Goal: Check status: Check status

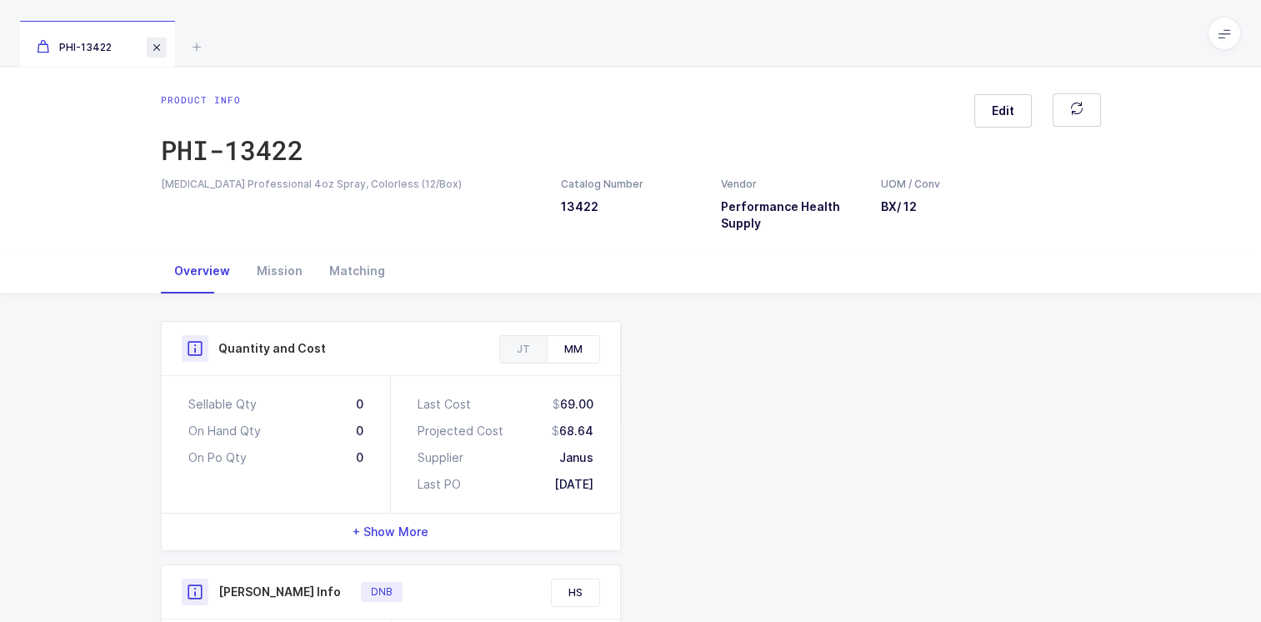
click at [157, 45] on span at bounding box center [157, 48] width 20 height 20
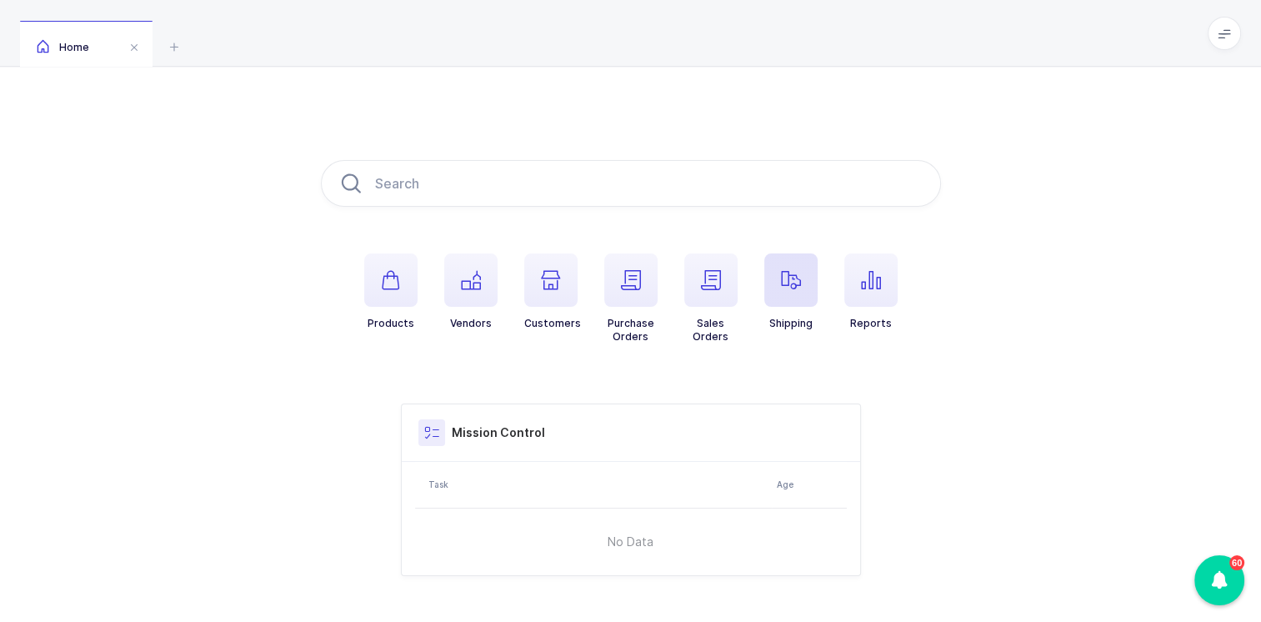
click at [779, 272] on span "button" at bounding box center [791, 279] width 53 height 53
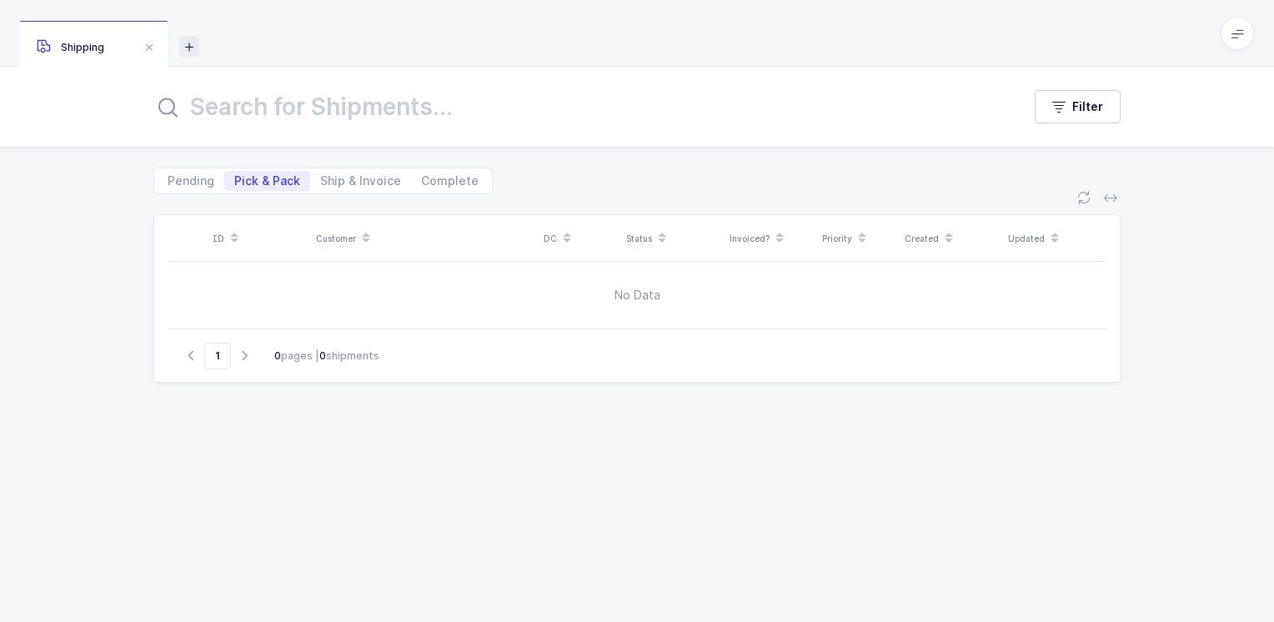
click at [188, 45] on icon at bounding box center [189, 47] width 20 height 20
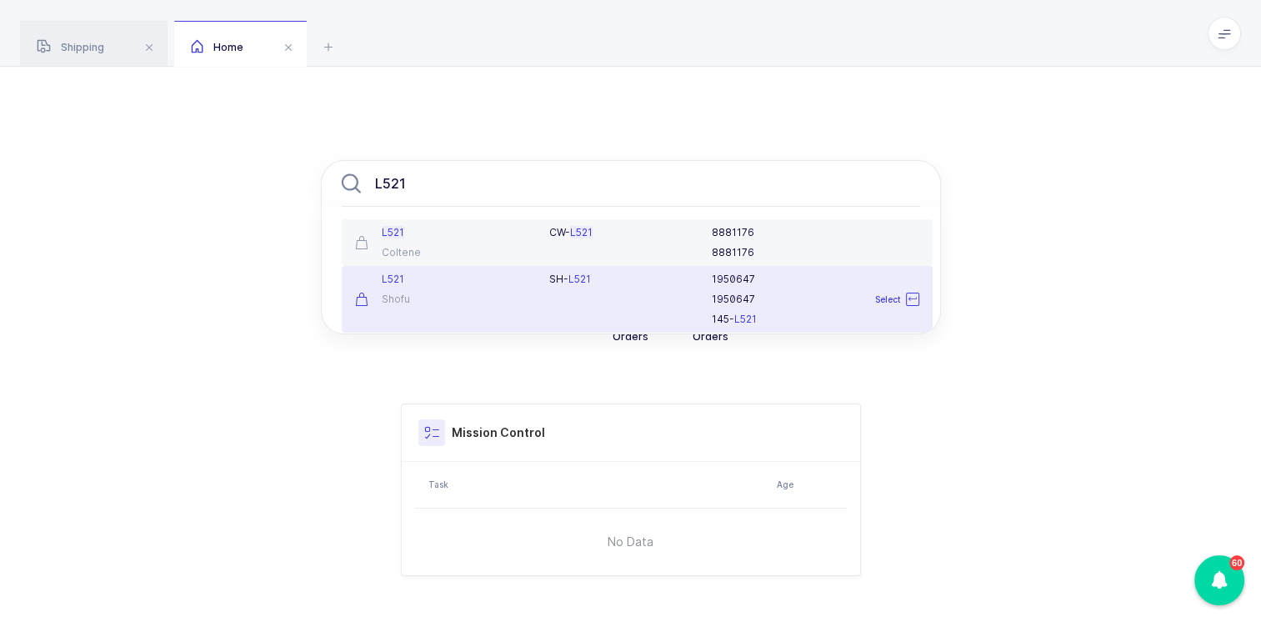
type input "L521"
click at [441, 293] on div "Shofu" at bounding box center [442, 299] width 175 height 13
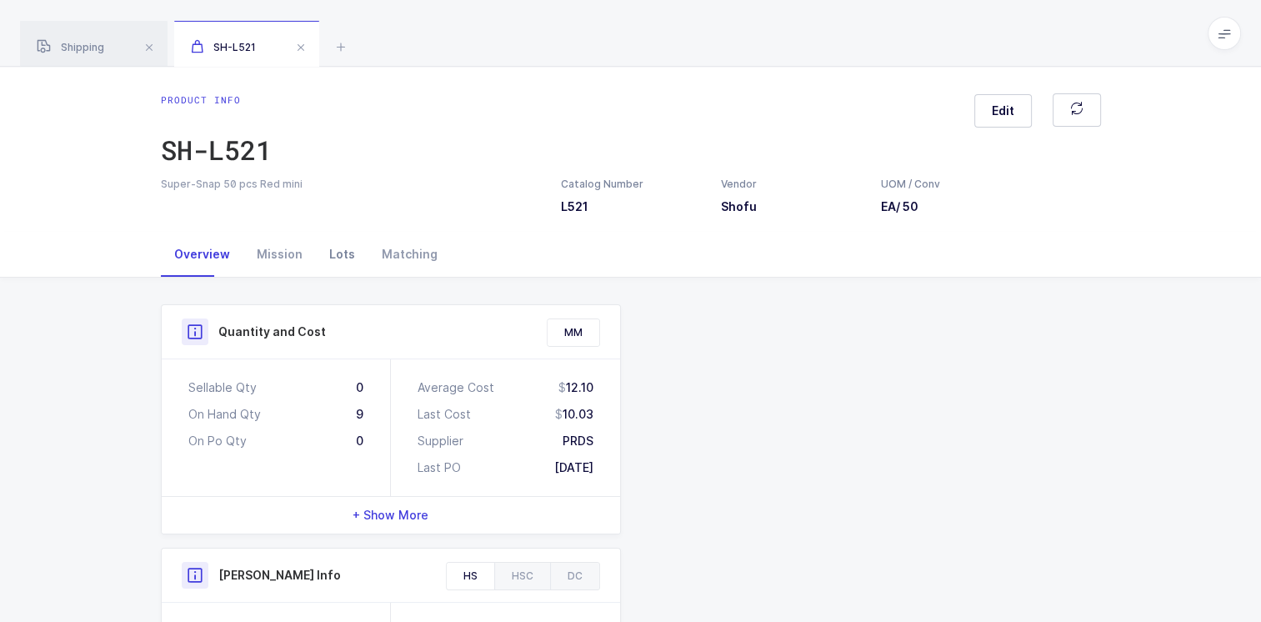
click at [327, 253] on div "Lots" at bounding box center [342, 254] width 53 height 45
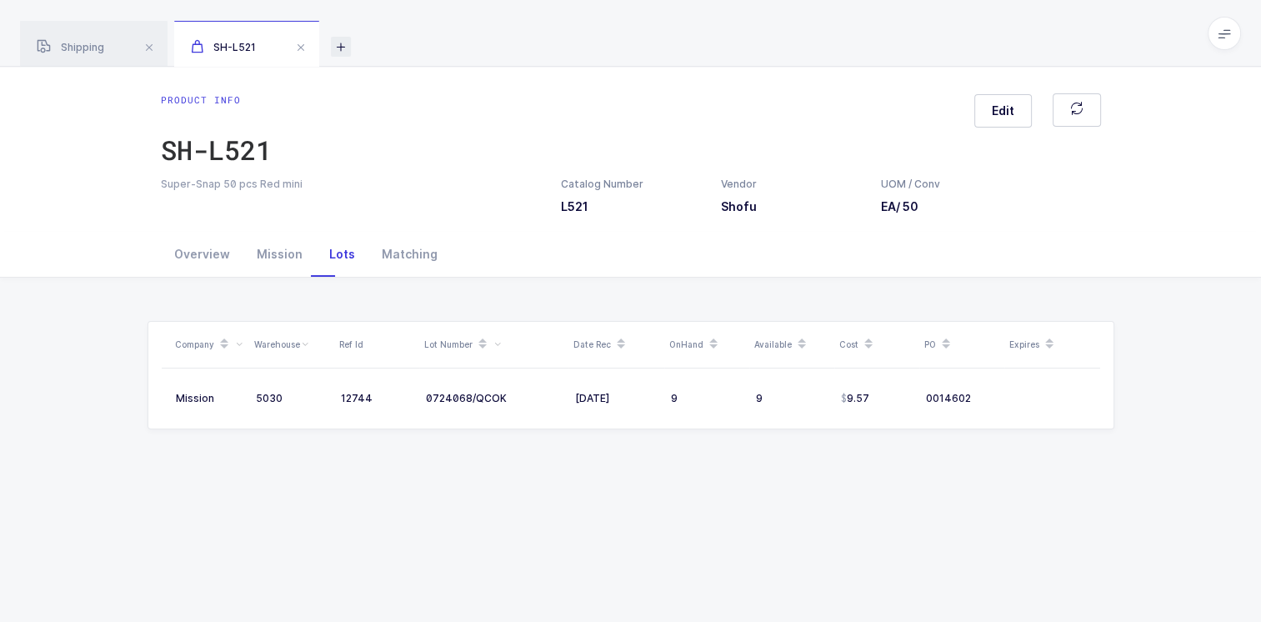
click at [348, 47] on icon at bounding box center [341, 47] width 20 height 20
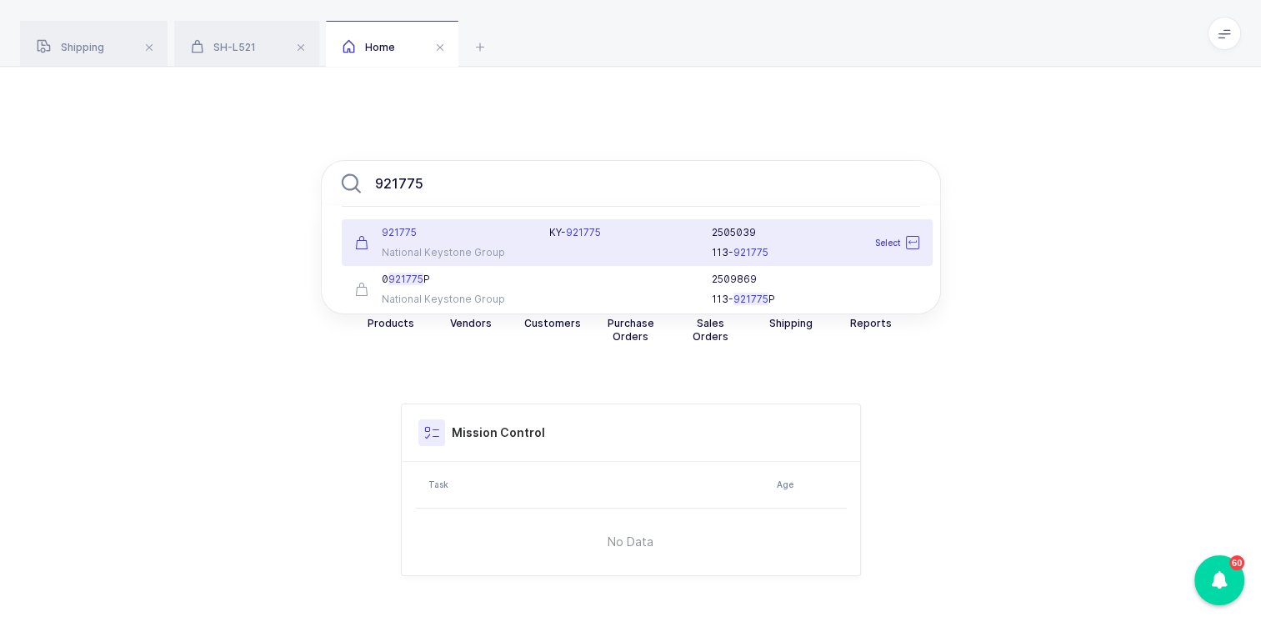
type input "921775"
click at [444, 233] on div "921775" at bounding box center [442, 232] width 175 height 13
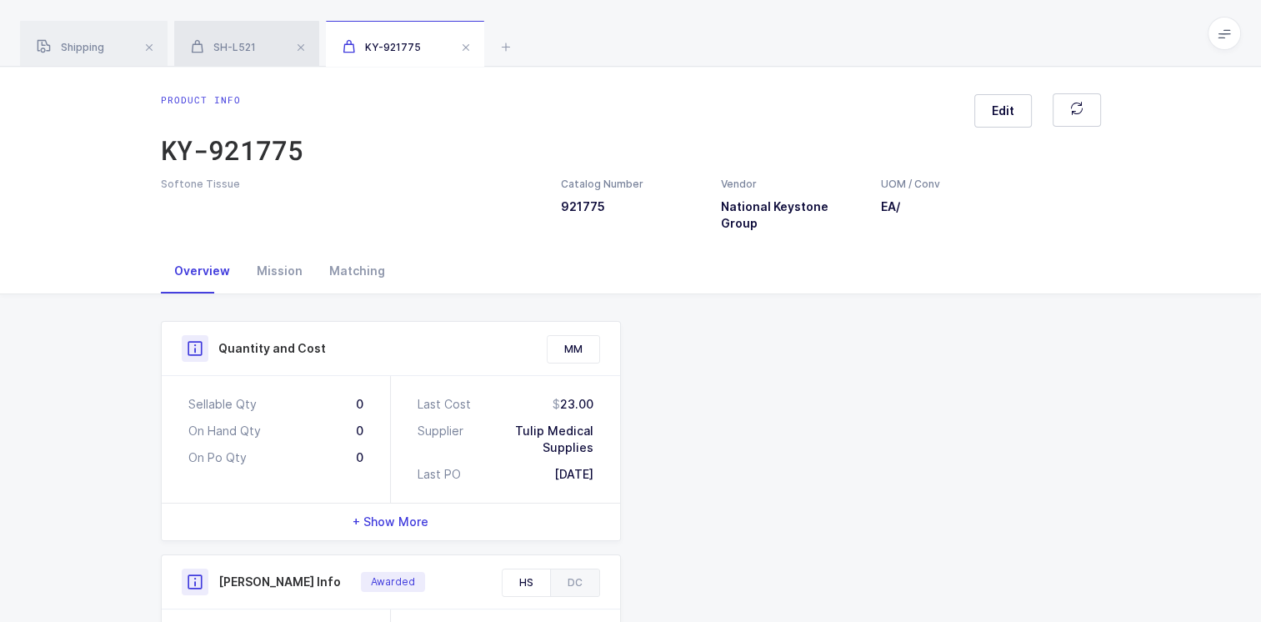
click at [246, 42] on span "SH-L521" at bounding box center [223, 47] width 65 height 13
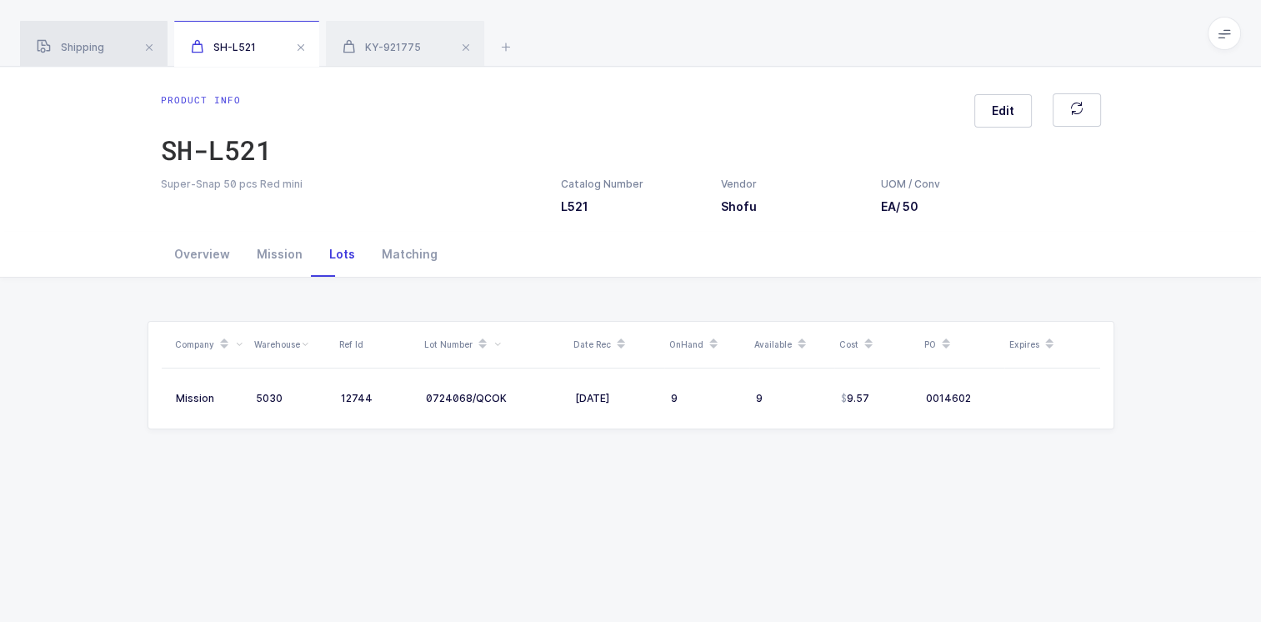
click at [99, 41] on span "Shipping" at bounding box center [71, 47] width 68 height 13
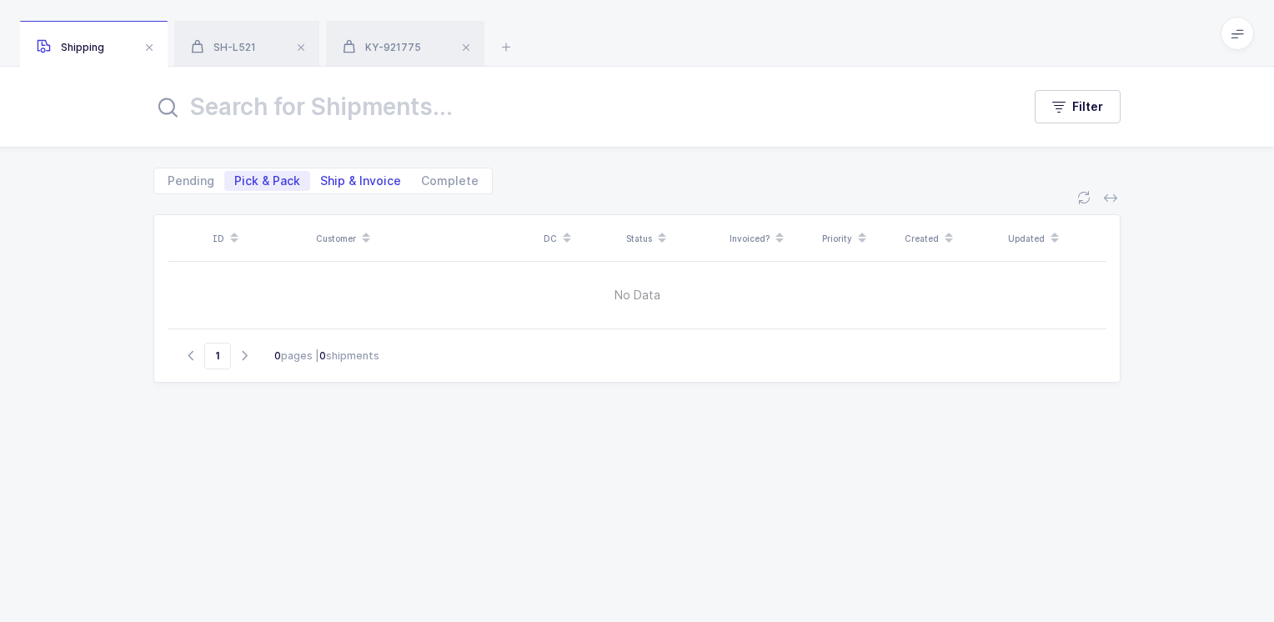
click at [360, 178] on span "Ship & Invoice" at bounding box center [360, 181] width 81 height 12
click at [321, 178] on input "Ship & Invoice" at bounding box center [315, 176] width 11 height 11
radio input "true"
radio input "false"
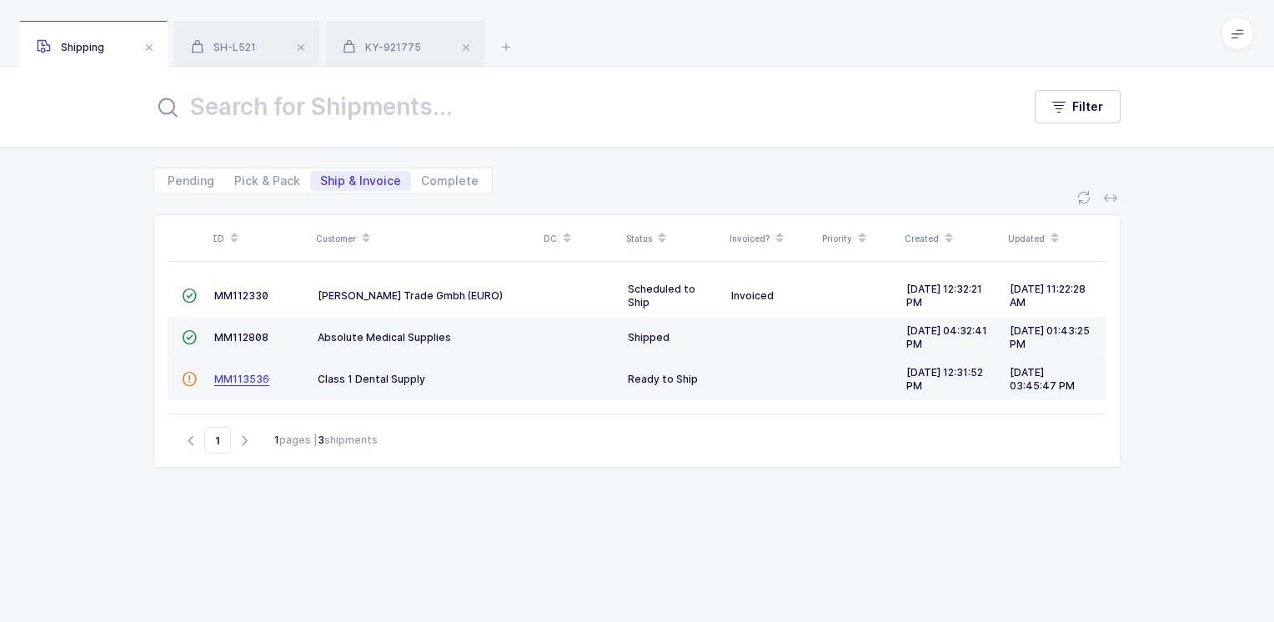
click at [243, 379] on span "MM113536" at bounding box center [241, 379] width 55 height 13
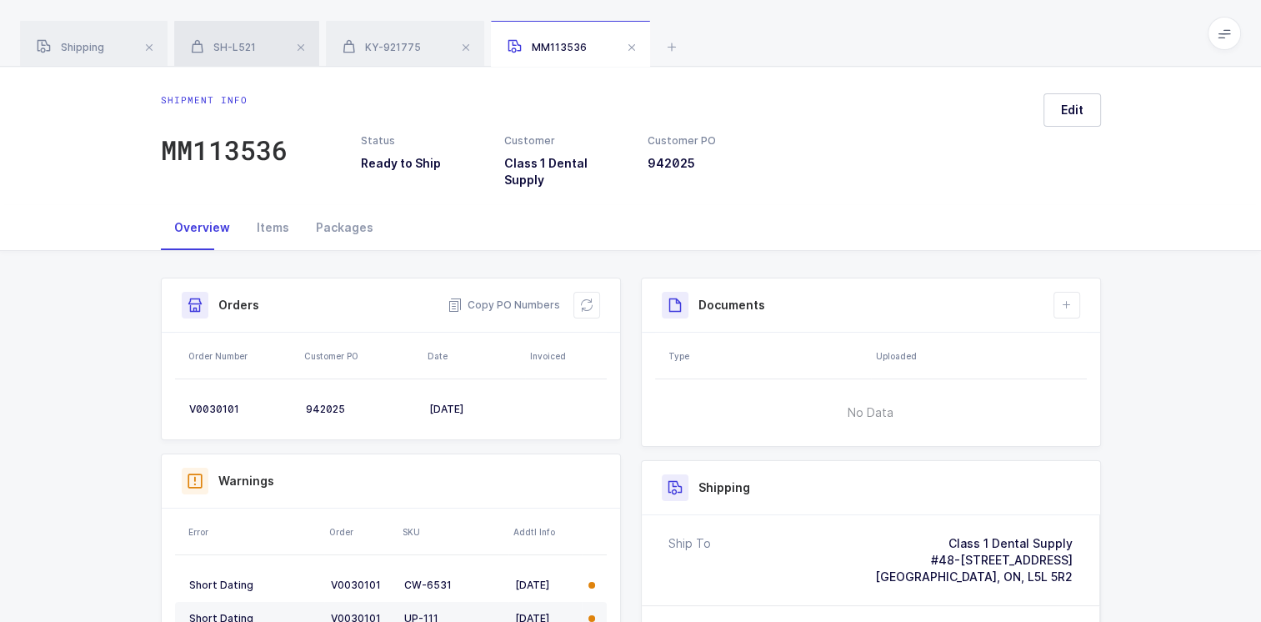
click at [248, 48] on span "SH-L521" at bounding box center [223, 47] width 65 height 13
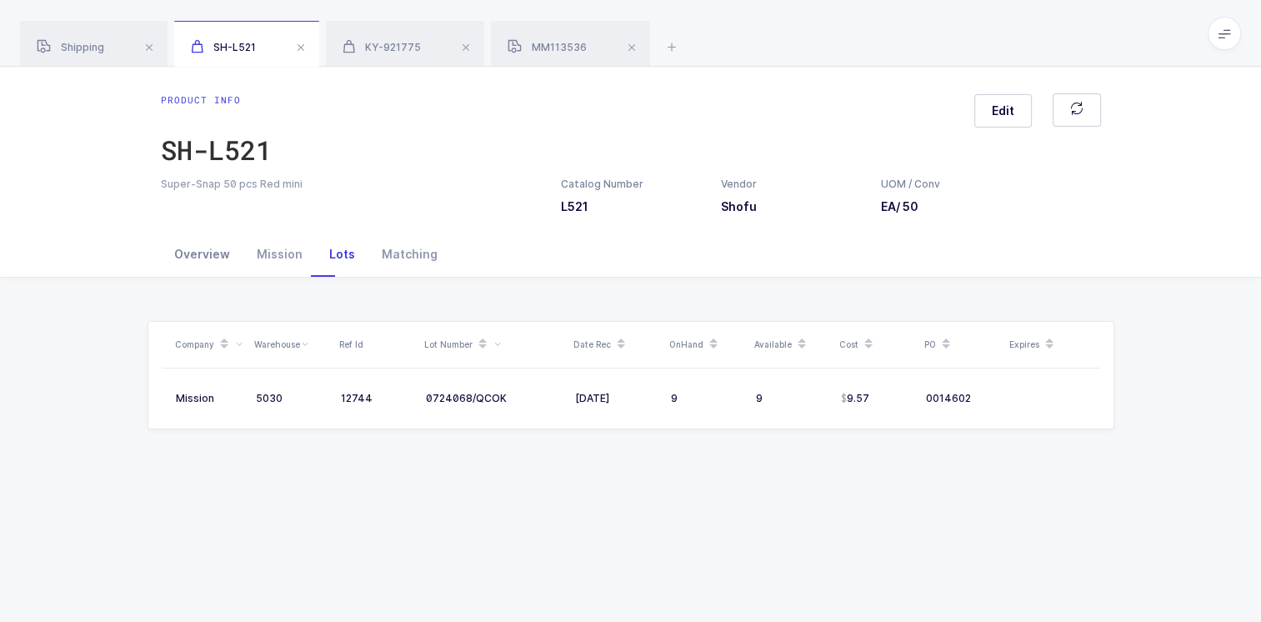
click at [184, 252] on div "Overview" at bounding box center [202, 254] width 83 height 45
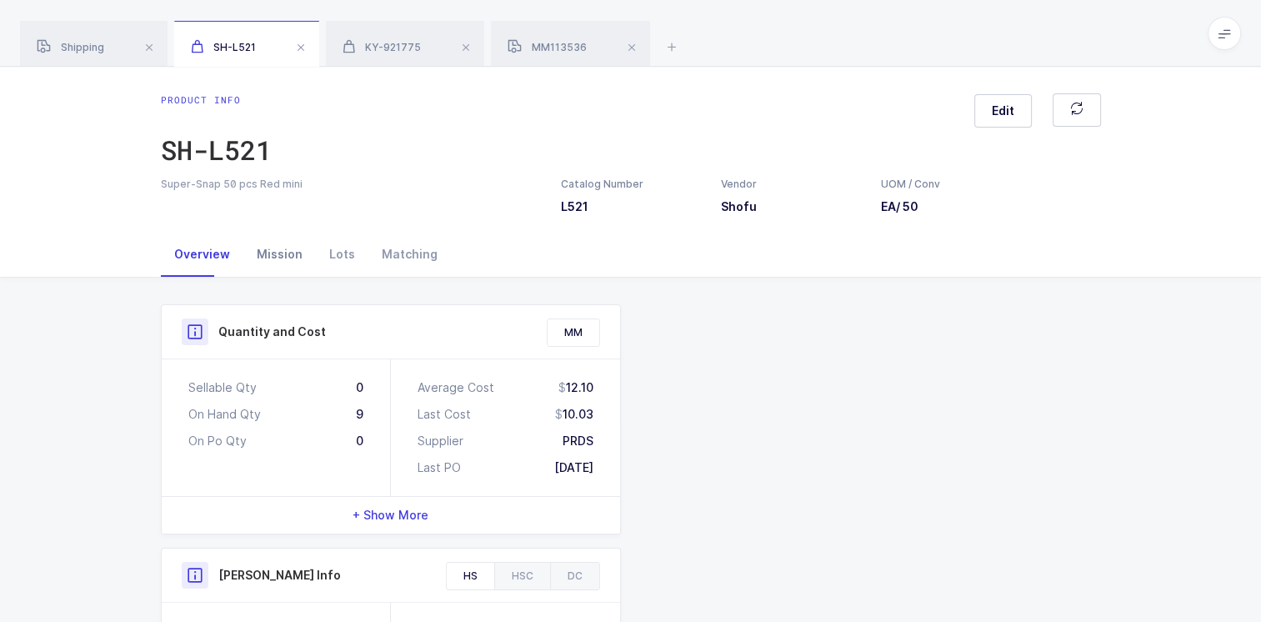
click at [270, 256] on div "Mission" at bounding box center [279, 254] width 73 height 45
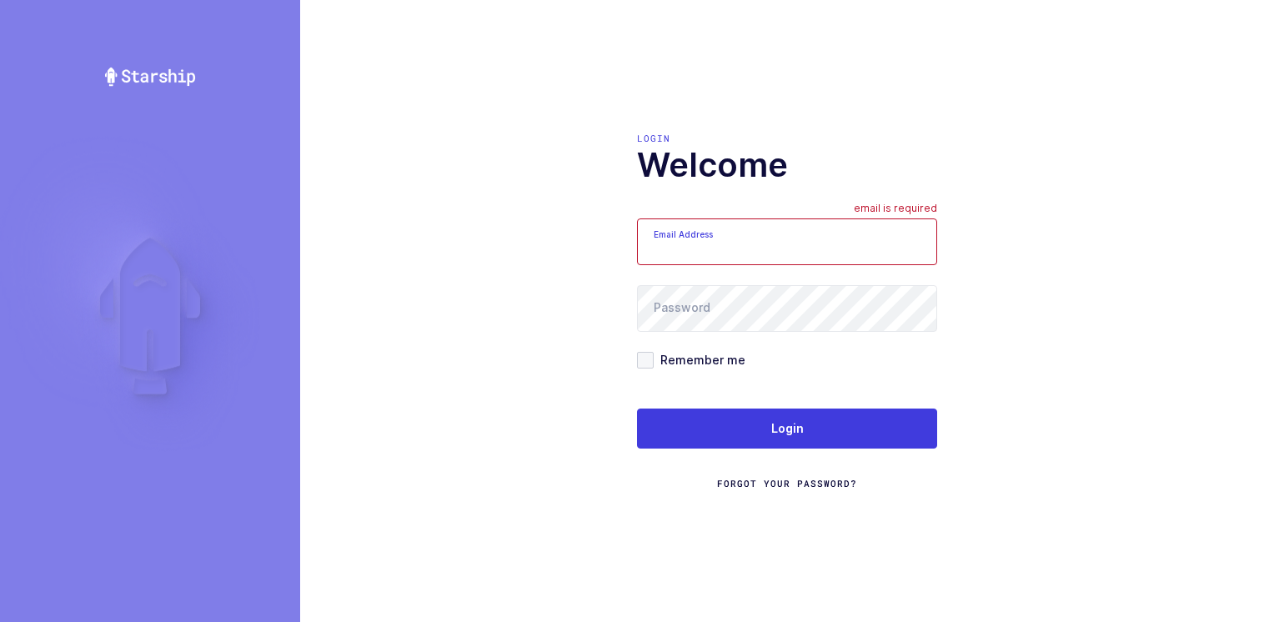
type input "Moshe@valstardental.com"
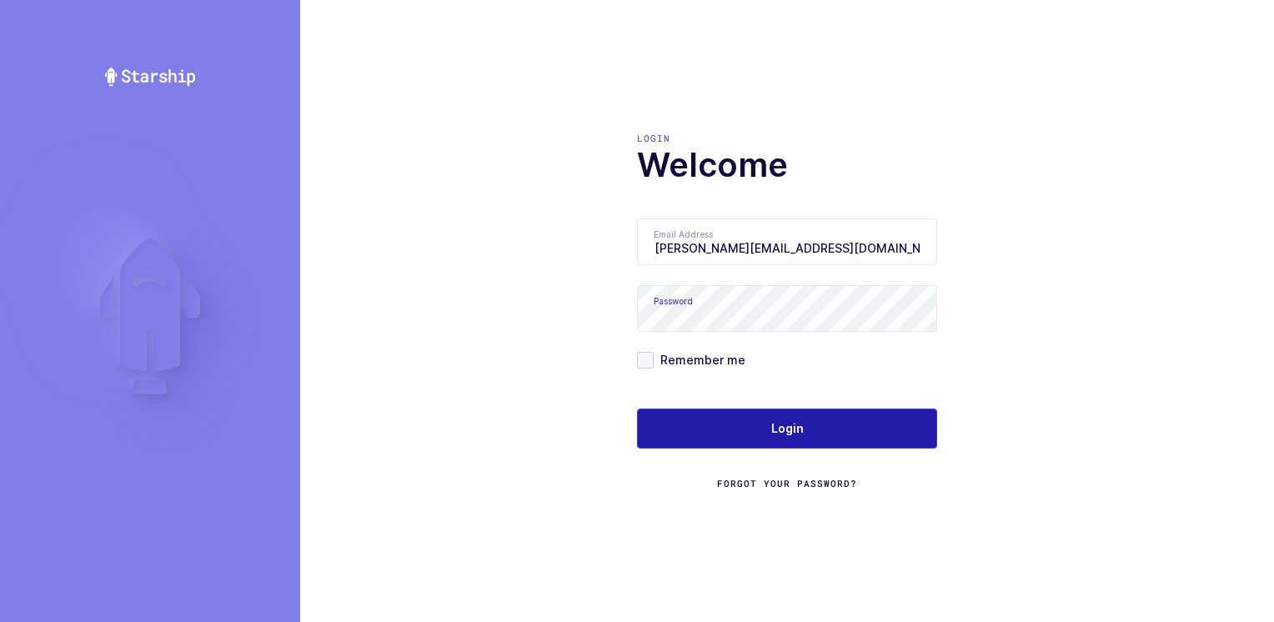
click at [734, 419] on button "Login" at bounding box center [787, 429] width 300 height 40
